Goal: Task Accomplishment & Management: Complete application form

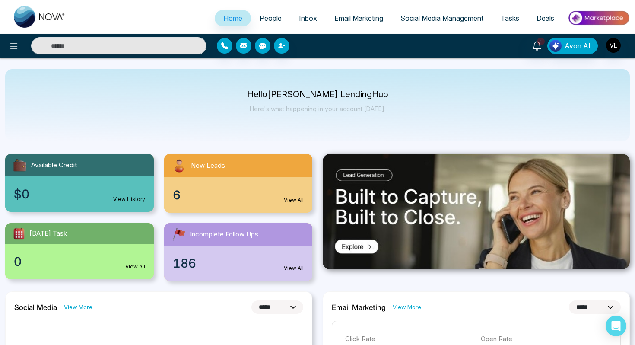
select select "*"
click at [261, 15] on span "People" at bounding box center [271, 18] width 22 height 9
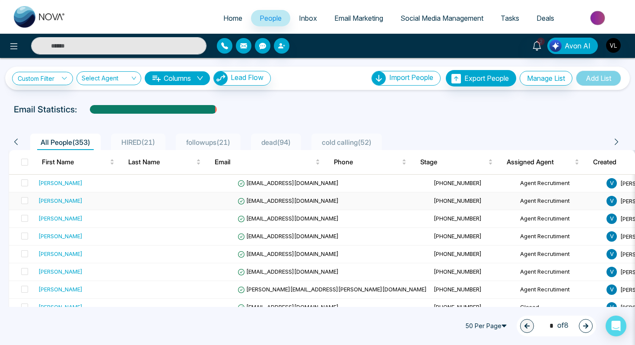
click at [112, 199] on div "[PERSON_NAME]" at bounding box center [91, 200] width 106 height 9
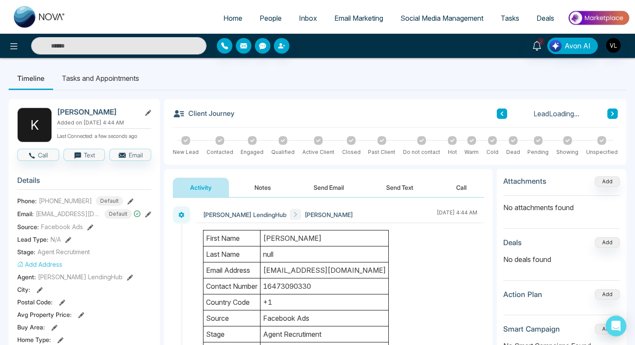
click at [104, 114] on h2 "[PERSON_NAME]" at bounding box center [97, 112] width 80 height 9
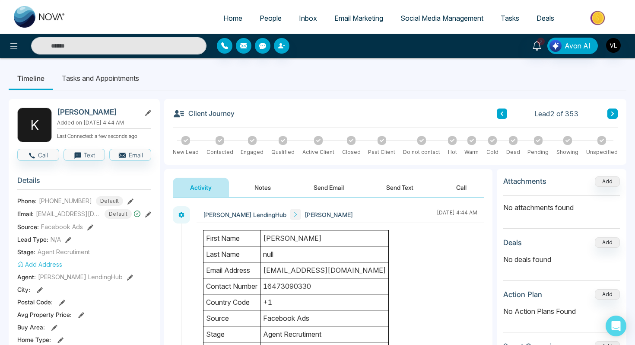
copy h2 "Siewrattan"
click at [259, 10] on link "People" at bounding box center [270, 18] width 39 height 16
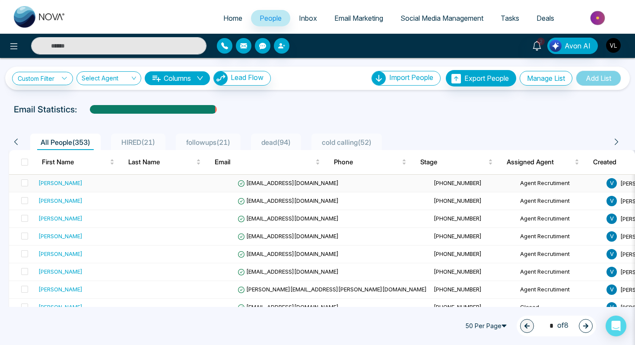
click at [76, 185] on div "[PERSON_NAME]" at bounding box center [91, 182] width 106 height 9
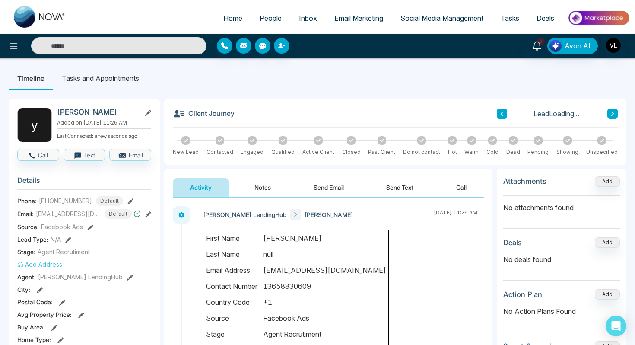
click at [93, 111] on h2 "[PERSON_NAME]" at bounding box center [97, 112] width 80 height 9
copy h2 "[PERSON_NAME]"
click at [541, 44] on span "2" at bounding box center [541, 42] width 8 height 8
click at [446, 46] on div "2 Notifications (2) [PERSON_NAME] all as Read Vr New Lead Lead Name: [PERSON_NA…" at bounding box center [503, 46] width 254 height 16
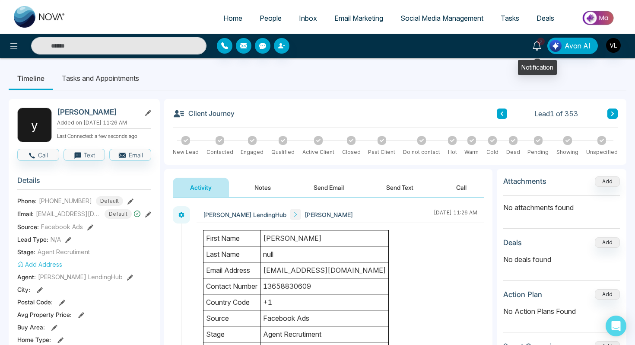
click at [539, 45] on icon at bounding box center [536, 45] width 9 height 9
click at [260, 186] on button "Notes" at bounding box center [262, 186] width 51 height 19
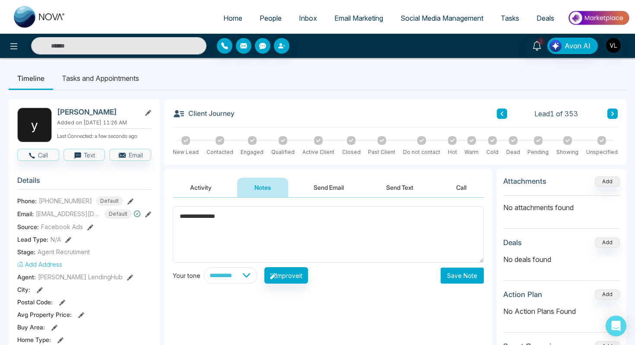
type textarea "**********"
click at [468, 276] on button "Save Note" at bounding box center [461, 275] width 43 height 16
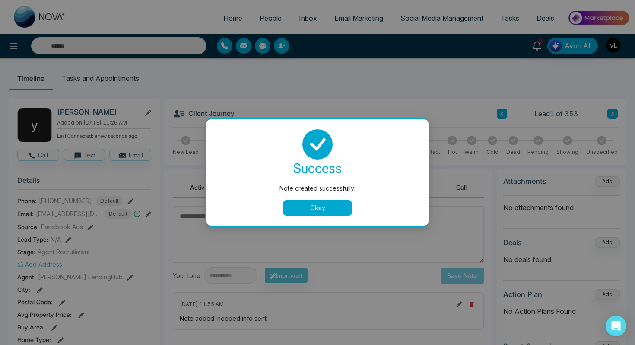
click at [324, 210] on button "Okay" at bounding box center [317, 208] width 69 height 16
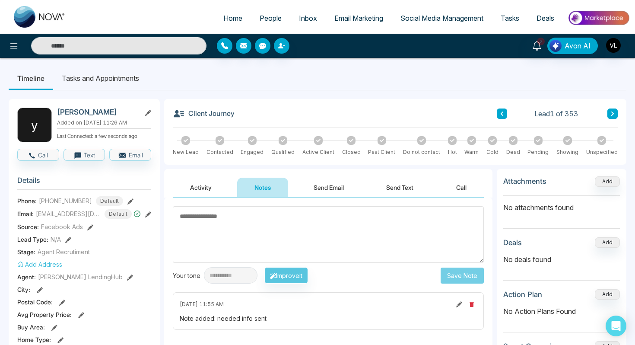
click at [263, 23] on link "People" at bounding box center [270, 18] width 39 height 16
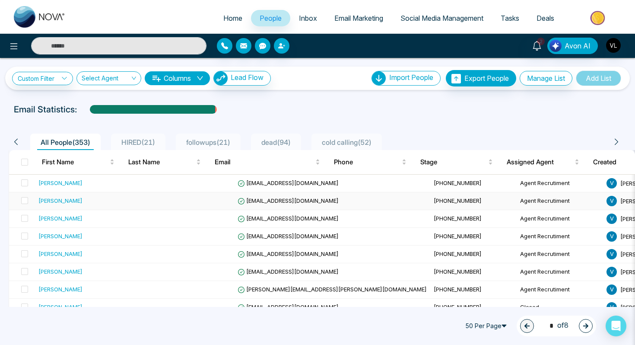
click at [78, 203] on div "[PERSON_NAME]" at bounding box center [60, 200] width 44 height 9
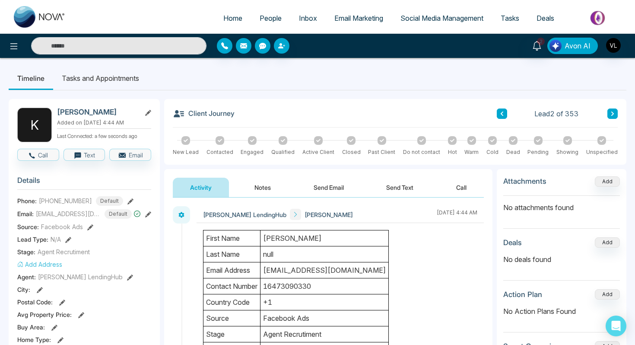
click at [551, 49] on img "button" at bounding box center [555, 46] width 12 height 12
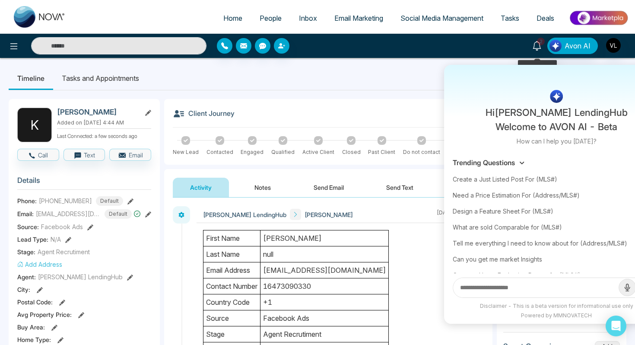
click at [543, 49] on link "2" at bounding box center [536, 45] width 21 height 15
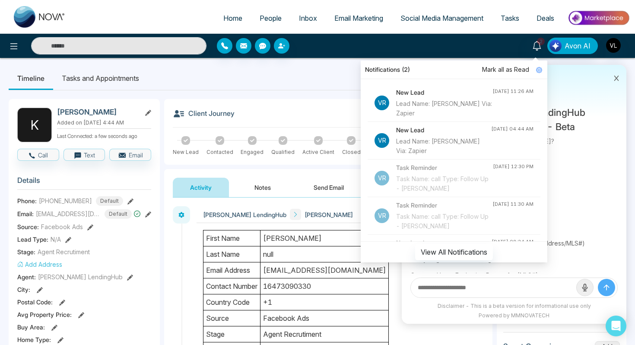
click at [498, 71] on span "Mark all as Read" at bounding box center [505, 69] width 47 height 9
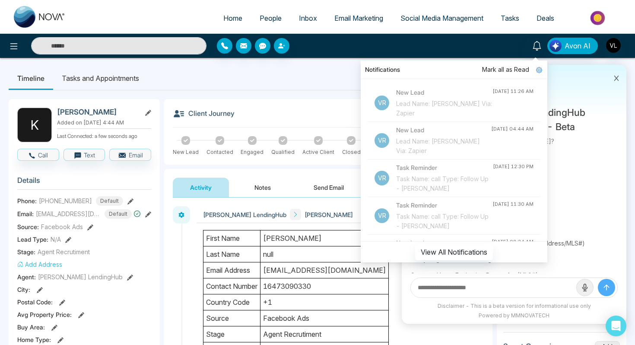
click at [266, 18] on span "People" at bounding box center [271, 18] width 22 height 9
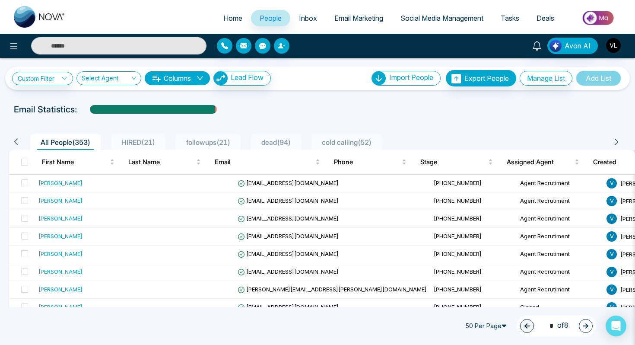
click at [504, 16] on span "Tasks" at bounding box center [509, 18] width 19 height 9
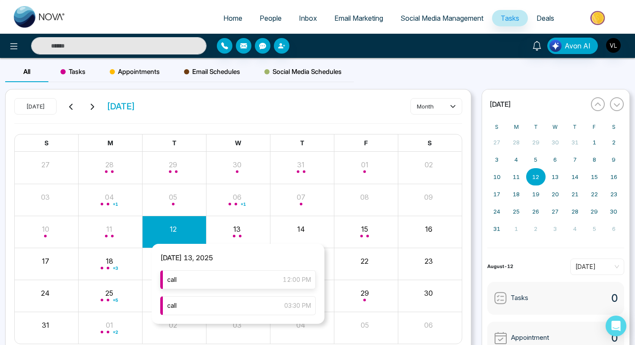
click at [202, 288] on div "call 12:00 PM" at bounding box center [237, 279] width 155 height 19
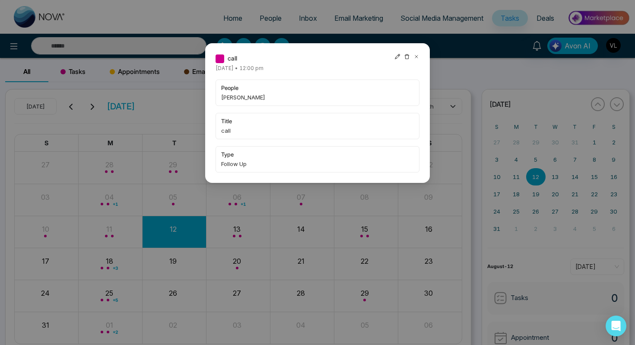
click at [414, 56] on icon at bounding box center [416, 57] width 6 height 6
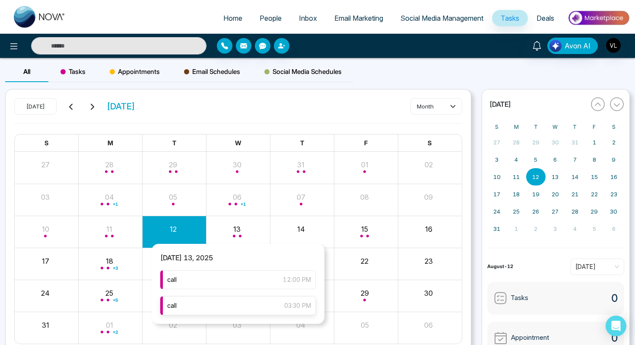
click at [247, 299] on div "call 03:30 PM" at bounding box center [237, 305] width 155 height 19
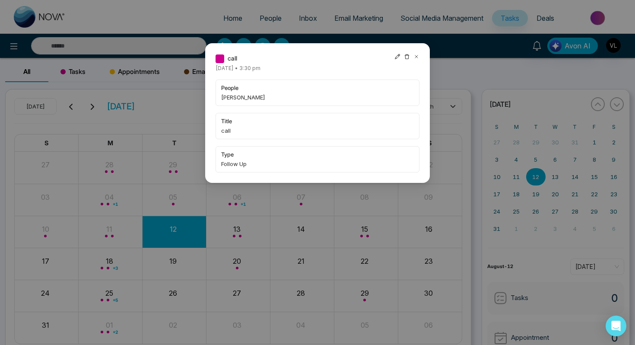
click at [415, 58] on icon at bounding box center [416, 57] width 6 height 6
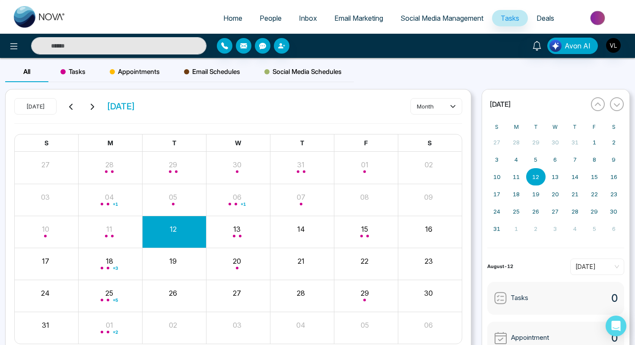
click at [263, 24] on link "People" at bounding box center [270, 18] width 39 height 16
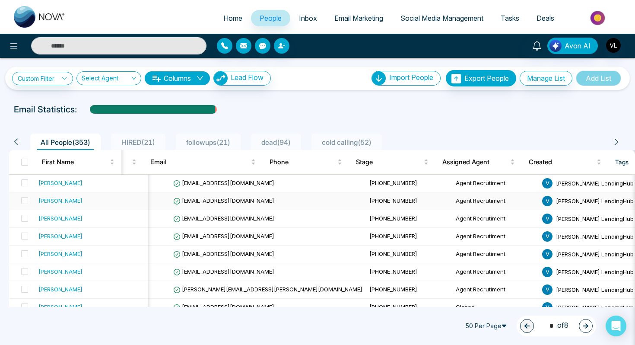
scroll to position [0, 66]
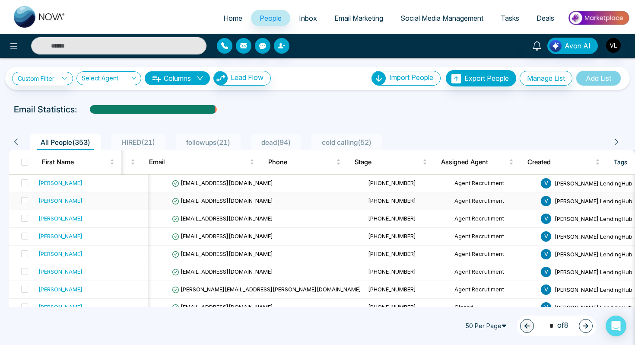
click at [71, 202] on div "[PERSON_NAME]" at bounding box center [60, 200] width 44 height 9
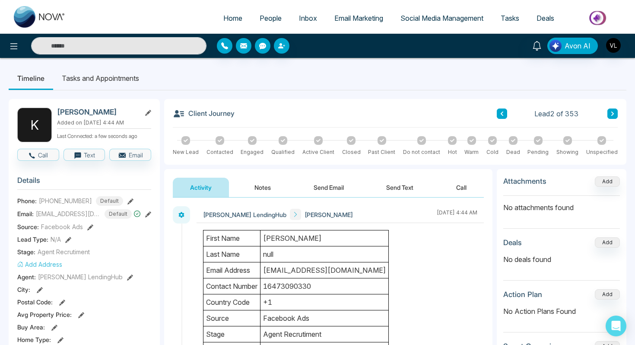
click at [105, 115] on h2 "[PERSON_NAME]" at bounding box center [97, 112] width 80 height 9
copy h2 "Siewrattan"
click at [262, 15] on span "People" at bounding box center [271, 18] width 22 height 9
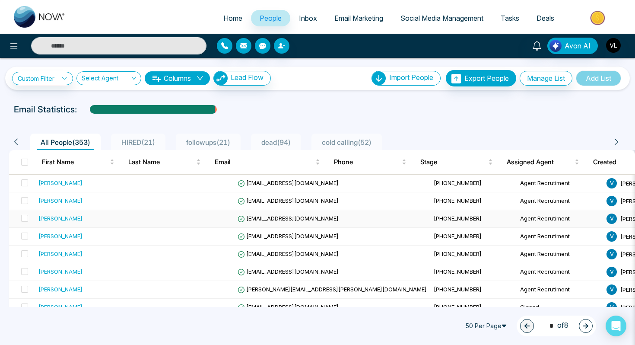
click at [104, 222] on div "[PERSON_NAME]" at bounding box center [91, 218] width 106 height 9
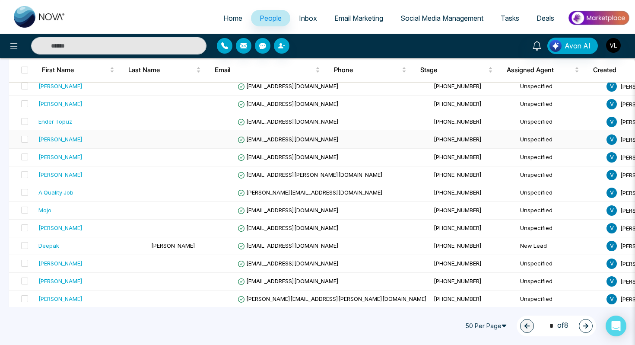
scroll to position [288, 0]
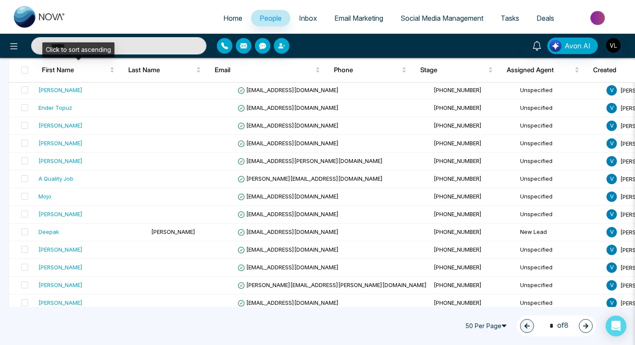
click at [121, 46] on input "text" at bounding box center [118, 45] width 175 height 17
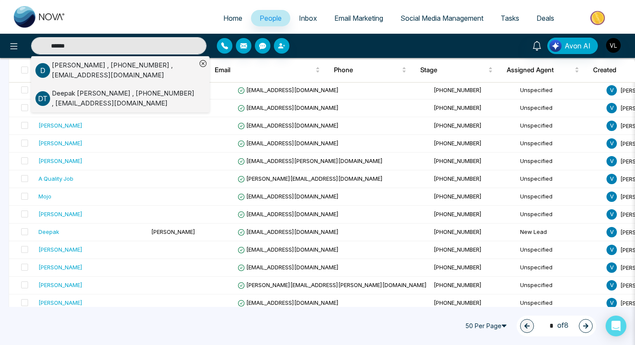
type input "******"
click at [120, 93] on div "[PERSON_NAME] , [PHONE_NUMBER] , [EMAIL_ADDRESS][DOMAIN_NAME]" at bounding box center [124, 98] width 145 height 19
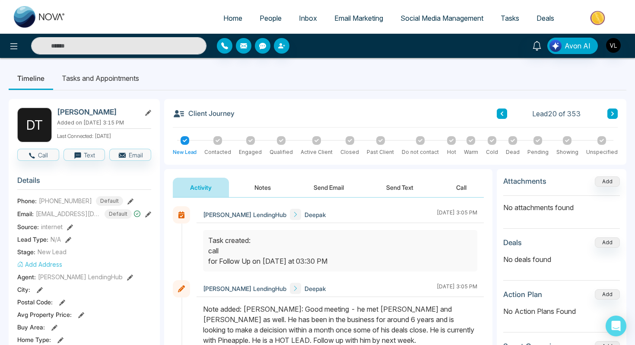
click at [109, 49] on input "text" at bounding box center [118, 45] width 175 height 17
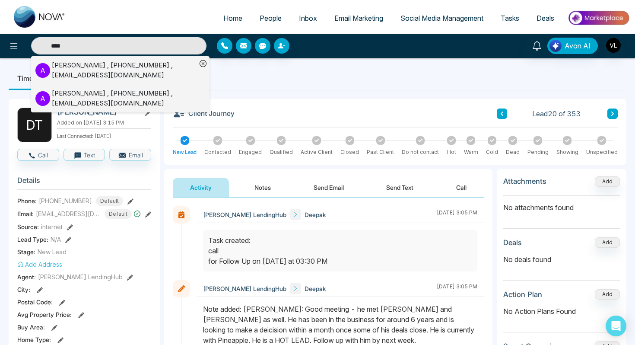
type input "****"
click at [64, 72] on div "[PERSON_NAME] , [PHONE_NUMBER] , [EMAIL_ADDRESS][DOMAIN_NAME]" at bounding box center [124, 69] width 145 height 19
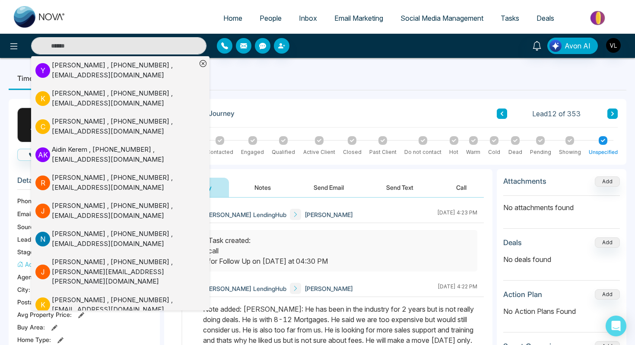
click at [78, 43] on input "text" at bounding box center [118, 45] width 175 height 17
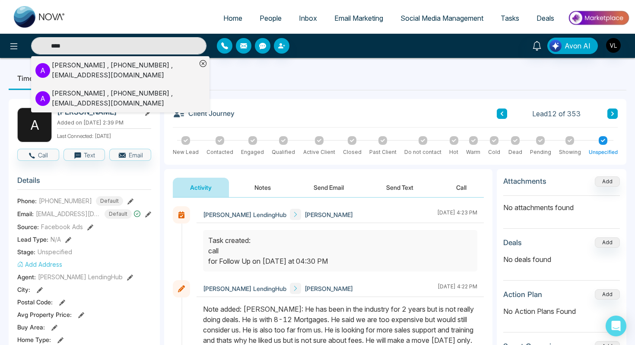
type input "****"
click at [62, 67] on div "[PERSON_NAME] , [PHONE_NUMBER] , [EMAIL_ADDRESS][DOMAIN_NAME]" at bounding box center [124, 69] width 145 height 19
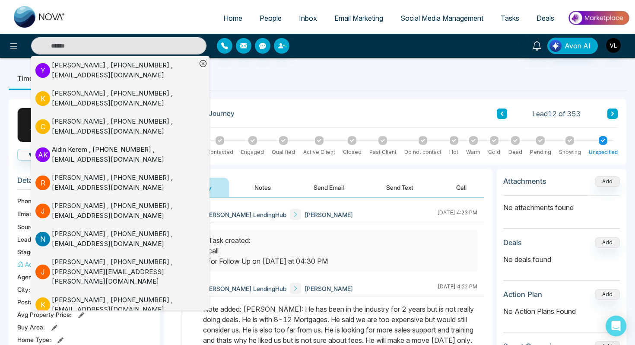
click at [383, 71] on ul "Timeline Tasks and Appointments" at bounding box center [317, 77] width 617 height 23
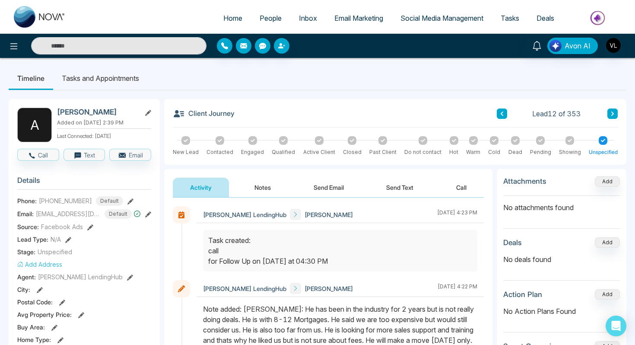
drag, startPoint x: 127, startPoint y: 111, endPoint x: 57, endPoint y: 111, distance: 70.0
click at [57, 111] on h2 "[PERSON_NAME]" at bounding box center [97, 112] width 80 height 9
copy h2 "[PERSON_NAME]"
drag, startPoint x: 89, startPoint y: 197, endPoint x: 36, endPoint y: 198, distance: 52.2
click at [36, 198] on div "Phone: [PHONE_NUMBER] Default" at bounding box center [84, 200] width 134 height 9
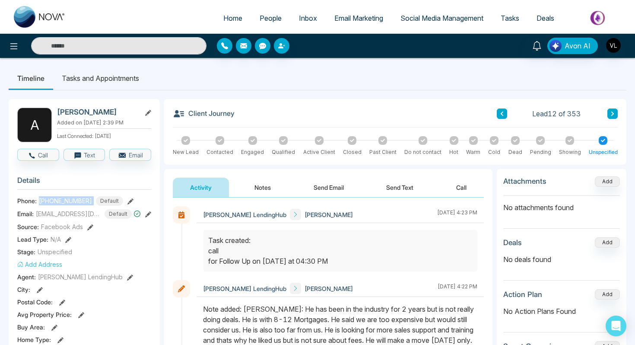
copy div "[PHONE_NUMBER]"
click at [272, 21] on span "People" at bounding box center [271, 18] width 22 height 9
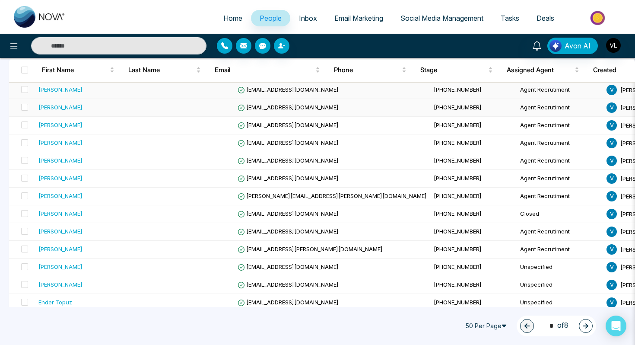
scroll to position [95, 0]
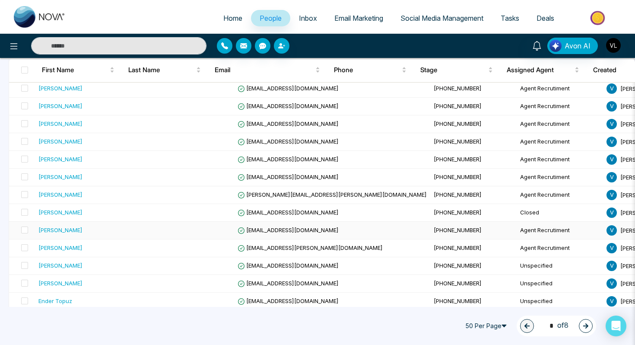
click at [78, 234] on td "[PERSON_NAME]" at bounding box center [91, 231] width 113 height 18
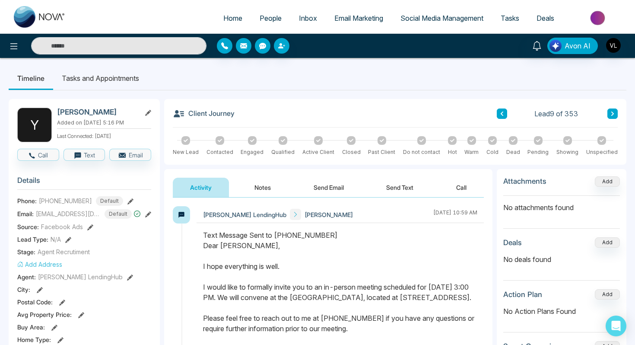
click at [261, 20] on span "People" at bounding box center [271, 18] width 22 height 9
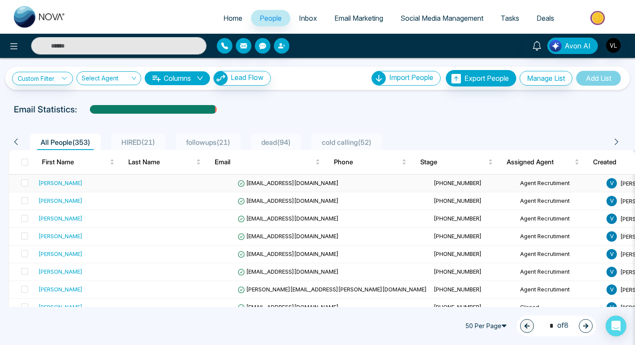
click at [54, 186] on div "[PERSON_NAME]" at bounding box center [60, 182] width 44 height 9
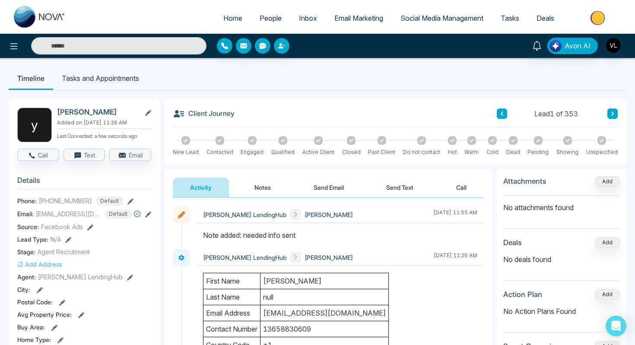
click at [276, 185] on button "Notes" at bounding box center [262, 186] width 51 height 19
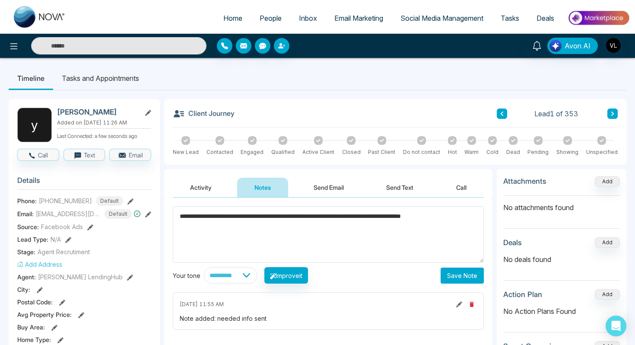
type textarea "**********"
click at [464, 272] on button "Save Note" at bounding box center [461, 275] width 43 height 16
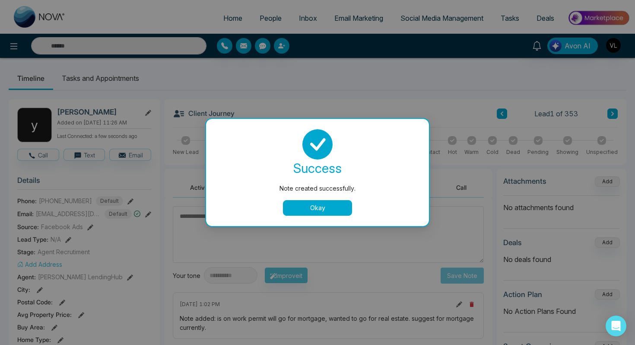
click at [297, 207] on button "Okay" at bounding box center [317, 208] width 69 height 16
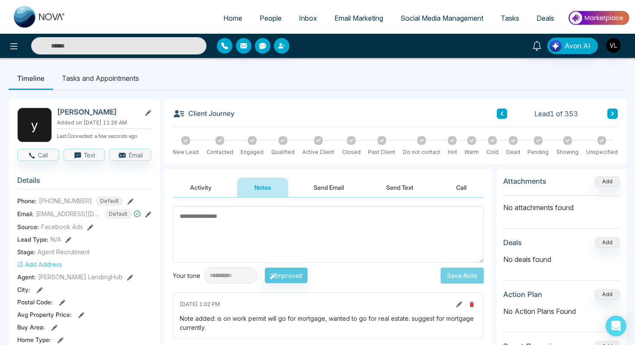
click at [108, 78] on li "Tasks and Appointments" at bounding box center [100, 77] width 95 height 23
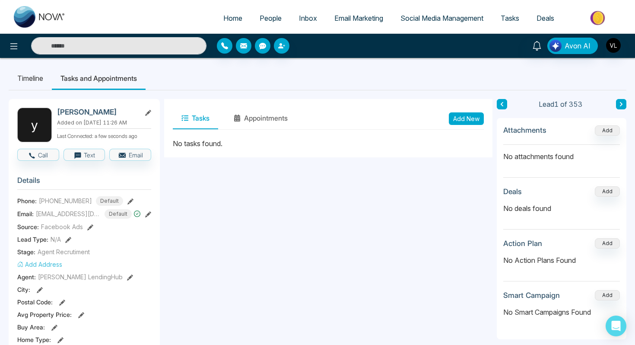
click at [459, 122] on button "Add New" at bounding box center [466, 118] width 35 height 13
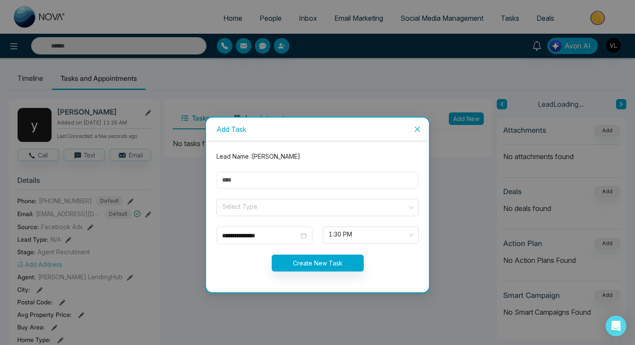
click at [319, 178] on input "text" at bounding box center [317, 179] width 202 height 17
type input "****"
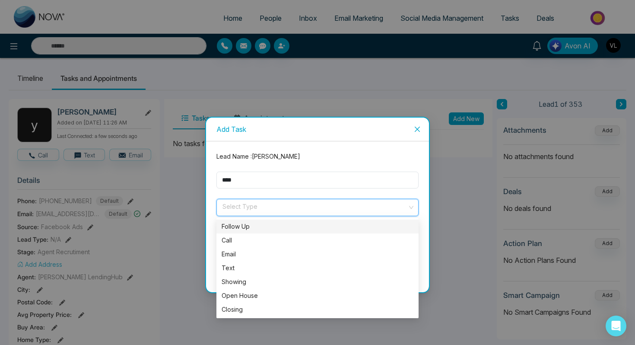
click at [282, 199] on input "search" at bounding box center [315, 205] width 186 height 13
click at [240, 224] on div "Follow Up" at bounding box center [318, 226] width 192 height 9
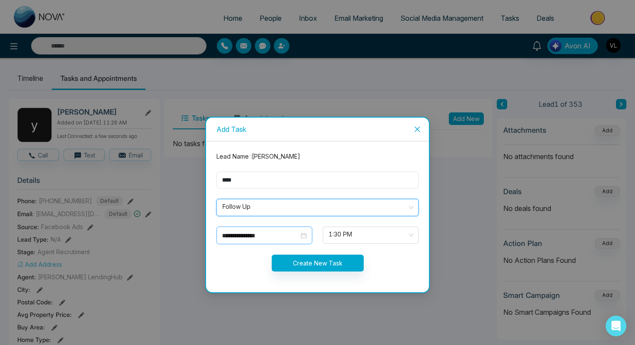
click at [304, 236] on div "**********" at bounding box center [264, 235] width 85 height 9
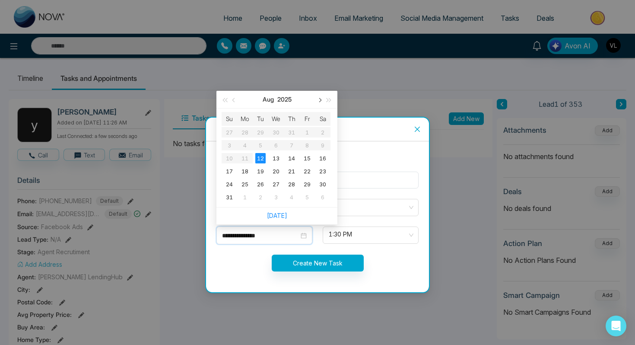
click at [320, 98] on span "button" at bounding box center [319, 100] width 4 height 4
type input "**********"
click at [246, 173] on div "22" at bounding box center [245, 171] width 10 height 10
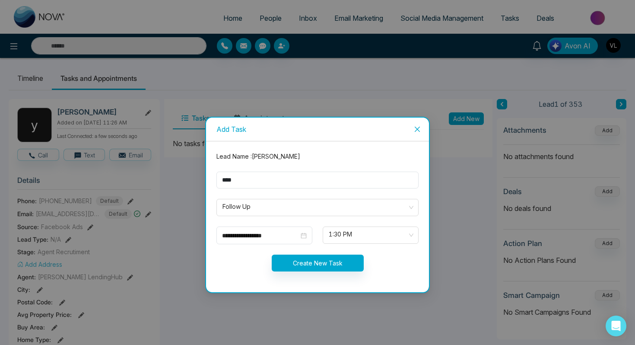
click at [305, 272] on form "**********" at bounding box center [317, 217] width 212 height 130
click at [304, 266] on button "Create New Task" at bounding box center [318, 262] width 92 height 17
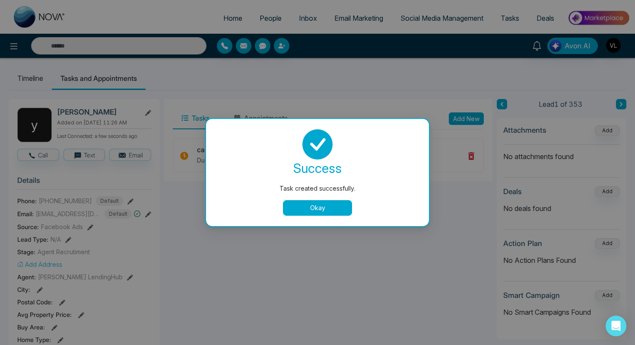
click at [322, 206] on button "Okay" at bounding box center [317, 208] width 69 height 16
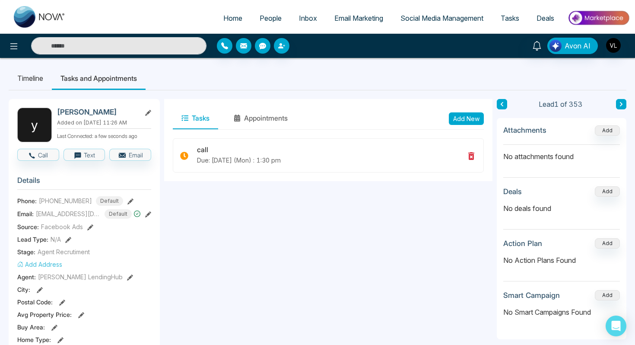
click at [22, 84] on li "Timeline" at bounding box center [30, 77] width 43 height 23
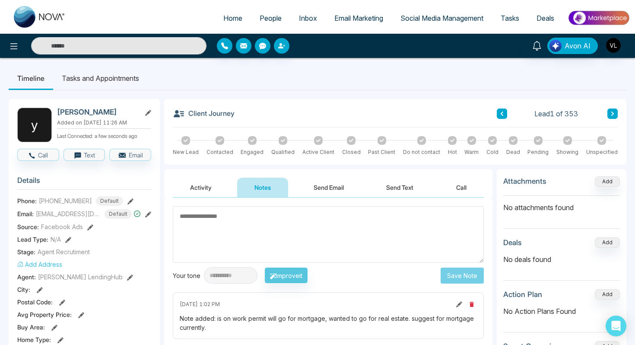
click at [266, 15] on span "People" at bounding box center [271, 18] width 22 height 9
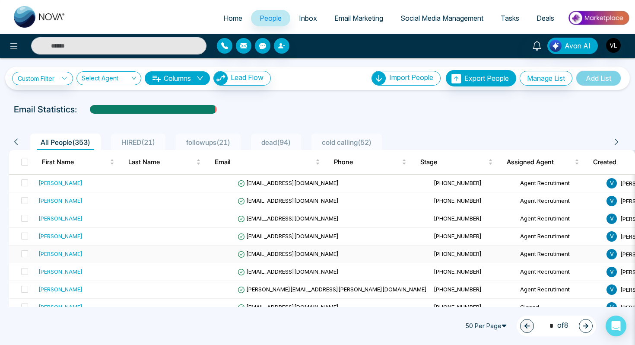
scroll to position [21, 0]
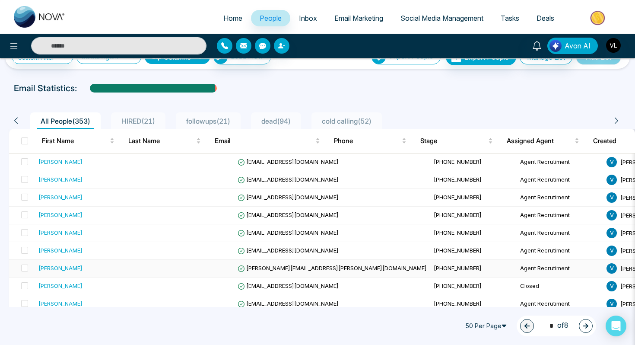
click at [73, 270] on div "[PERSON_NAME]" at bounding box center [91, 267] width 106 height 9
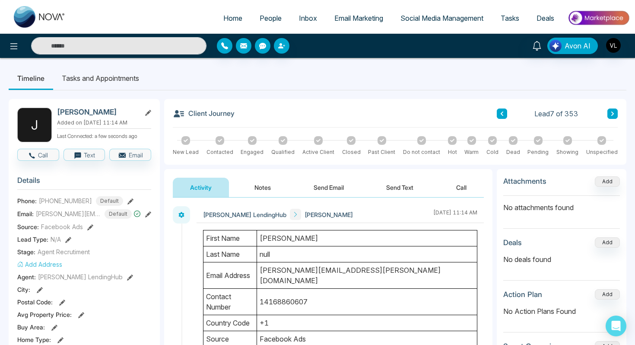
click at [266, 20] on span "People" at bounding box center [271, 18] width 22 height 9
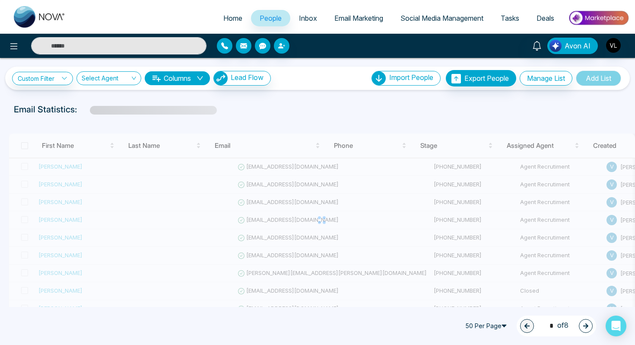
scroll to position [2, 0]
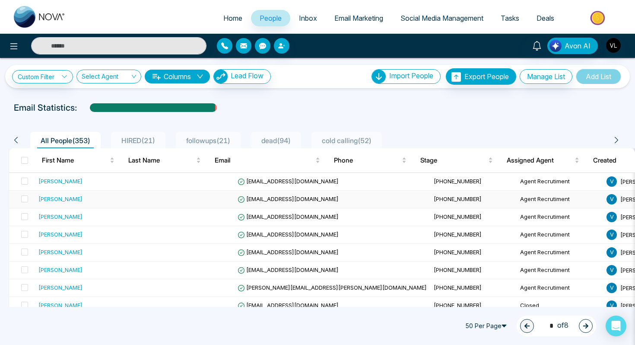
click at [70, 198] on div "[PERSON_NAME]" at bounding box center [60, 198] width 44 height 9
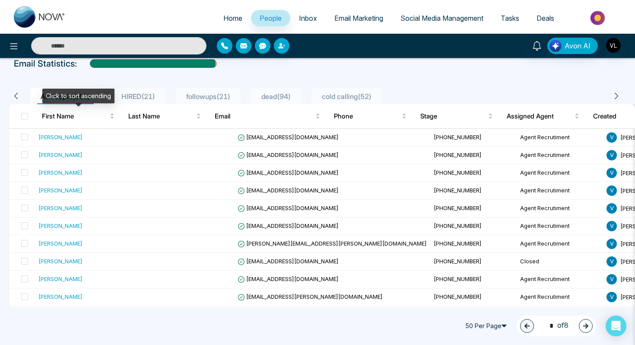
scroll to position [52, 0]
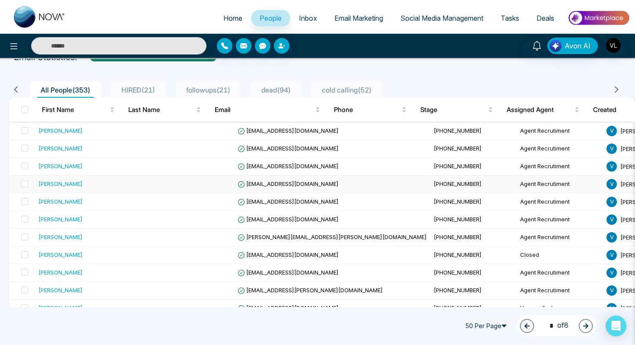
click at [86, 182] on div "[PERSON_NAME]" at bounding box center [91, 183] width 106 height 9
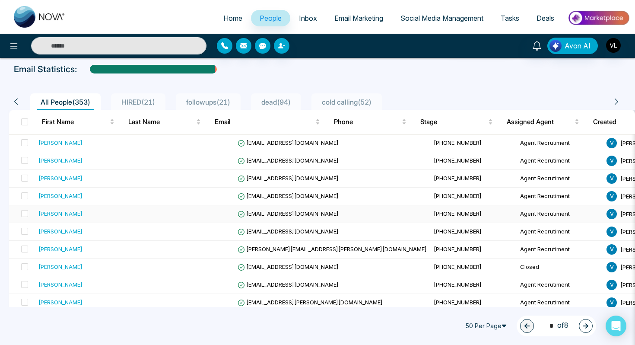
scroll to position [42, 0]
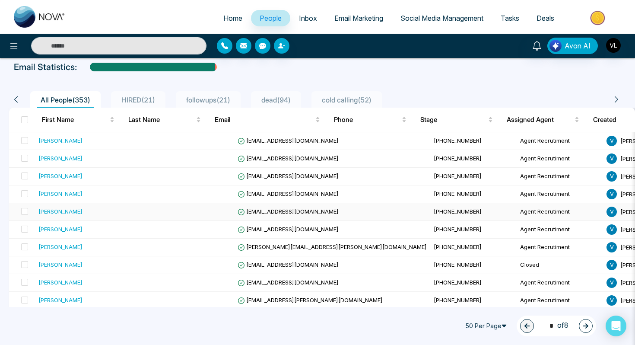
click at [79, 214] on div "[PERSON_NAME]" at bounding box center [91, 211] width 106 height 9
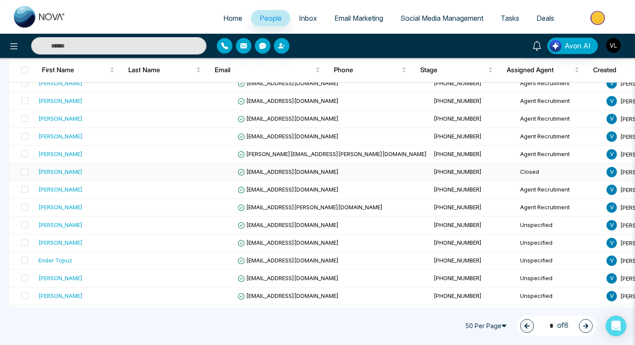
scroll to position [138, 0]
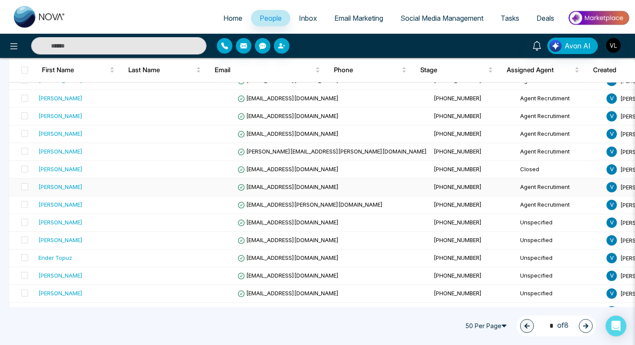
click at [87, 193] on td "[PERSON_NAME]" at bounding box center [91, 187] width 113 height 18
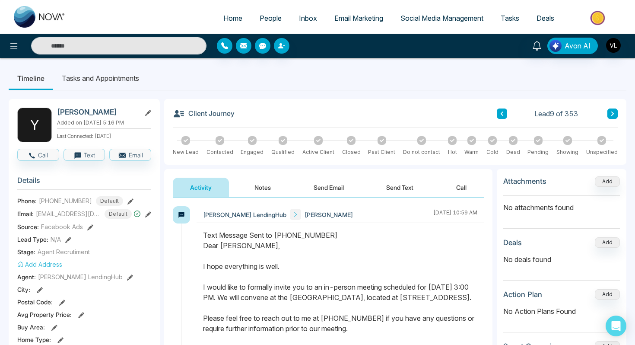
click at [262, 20] on span "People" at bounding box center [271, 18] width 22 height 9
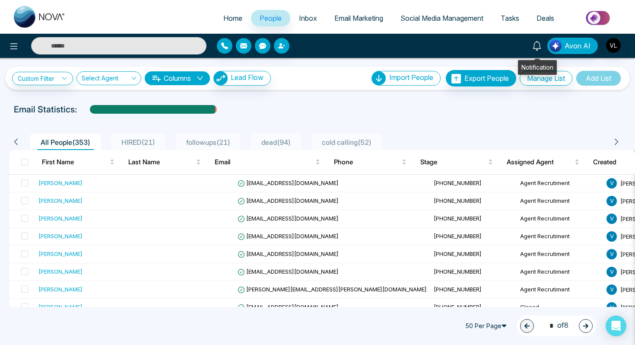
click at [541, 43] on icon at bounding box center [536, 45] width 9 height 9
